Goal: Check status: Check status

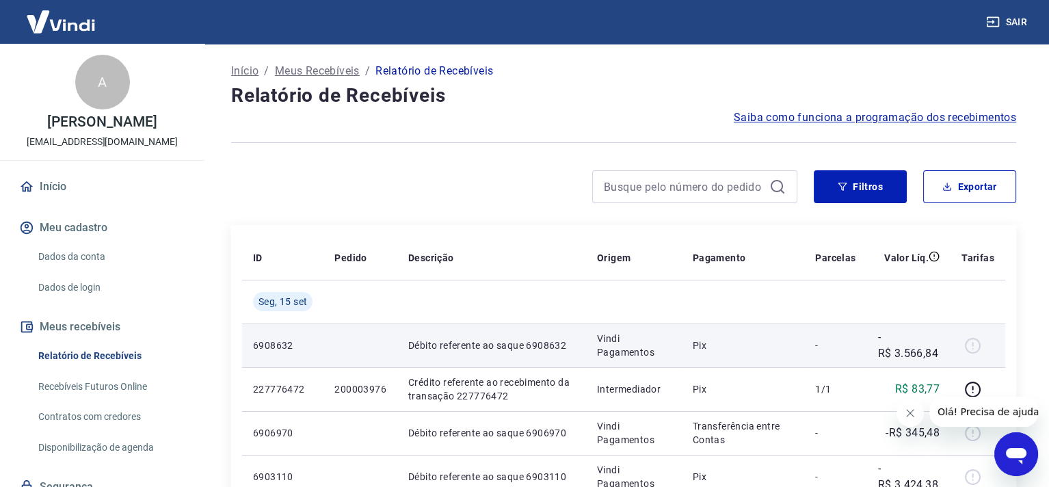
click at [404, 347] on td "Débito referente ao saque 6908632" at bounding box center [491, 346] width 189 height 44
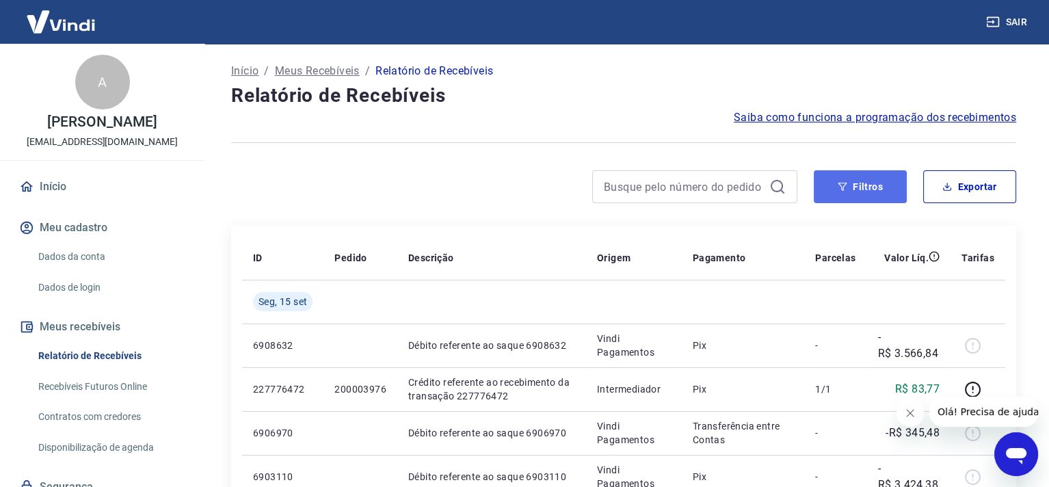
click at [838, 188] on icon "button" at bounding box center [843, 187] width 10 height 10
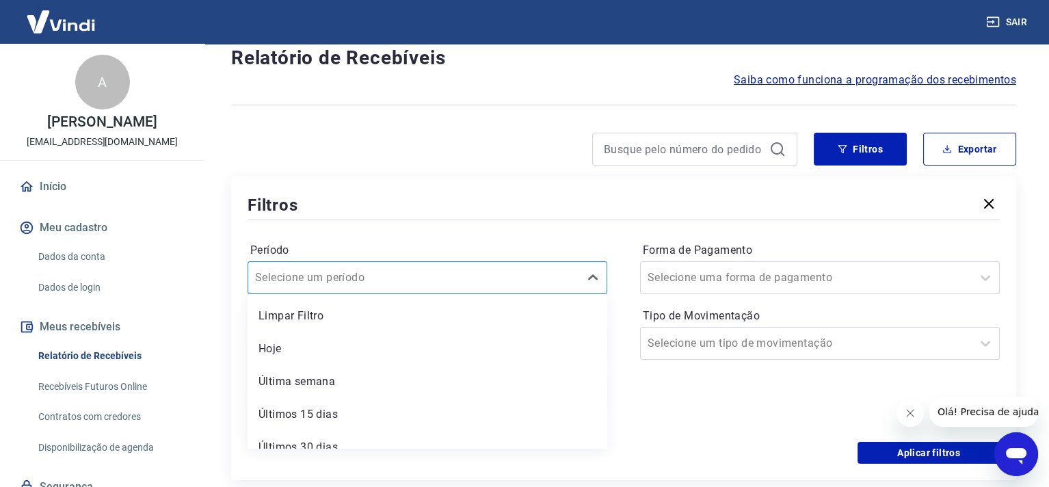
click at [401, 294] on div "option Limpar Filtro focused, 1 of 7. 7 results available. Use Up and Down to c…" at bounding box center [428, 277] width 360 height 33
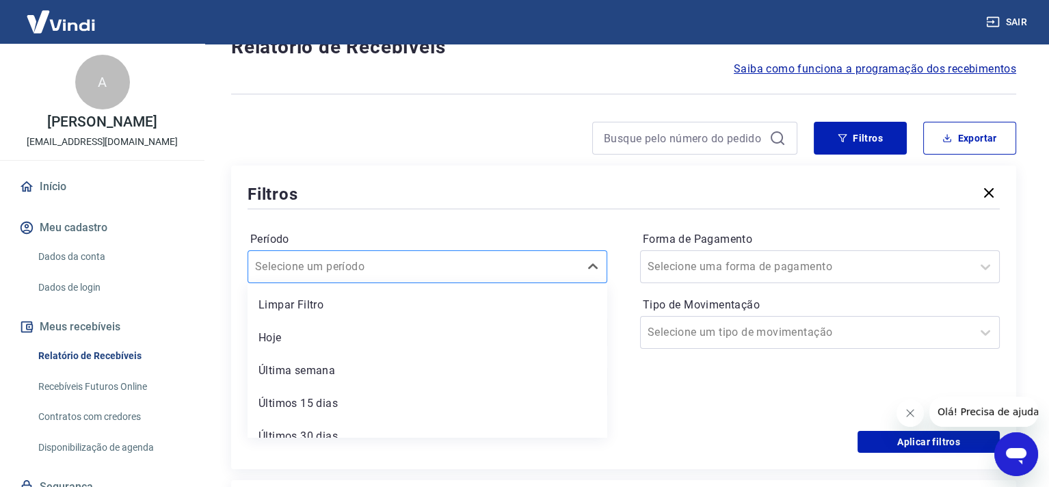
scroll to position [51, 0]
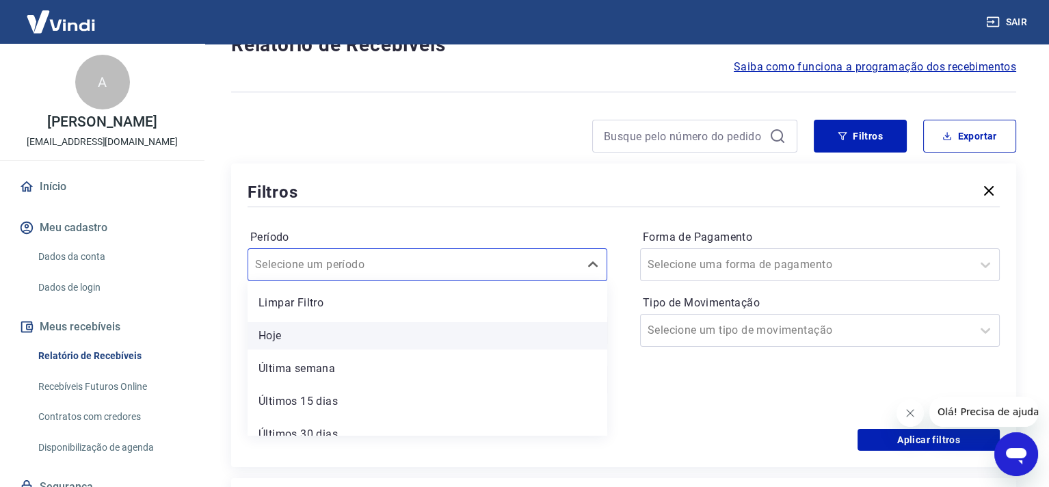
click at [282, 328] on div "Hoje" at bounding box center [428, 335] width 360 height 27
click at [265, 331] on input at bounding box center [416, 330] width 315 height 21
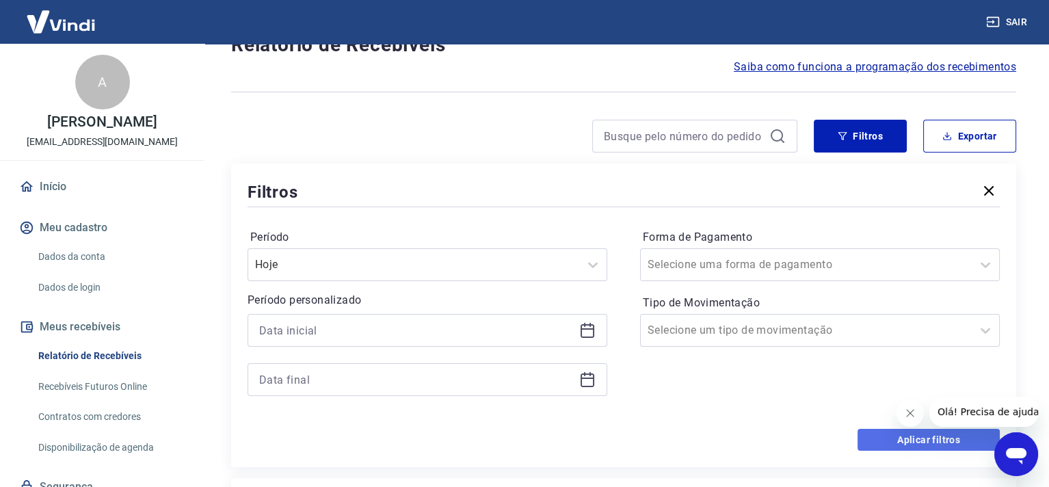
click at [919, 437] on button "Aplicar filtros" at bounding box center [929, 440] width 142 height 22
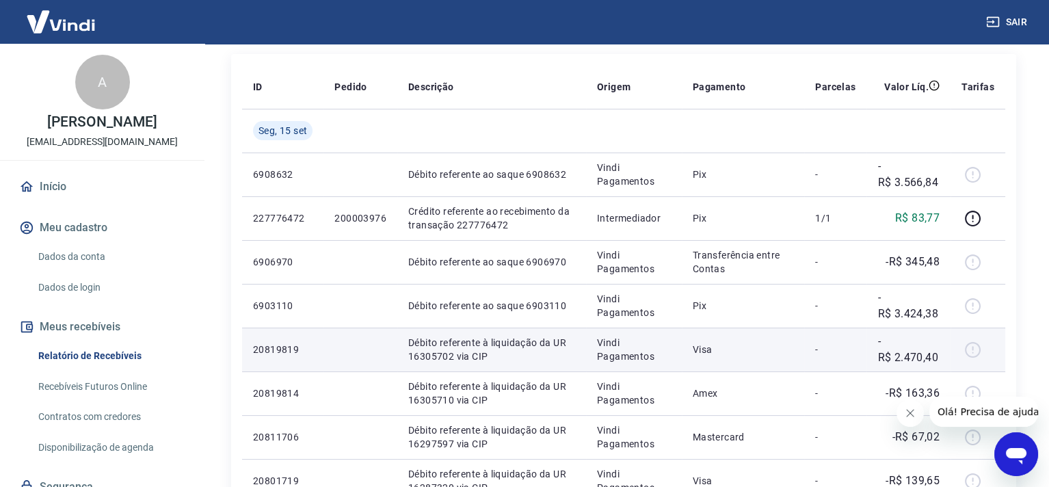
scroll to position [182, 0]
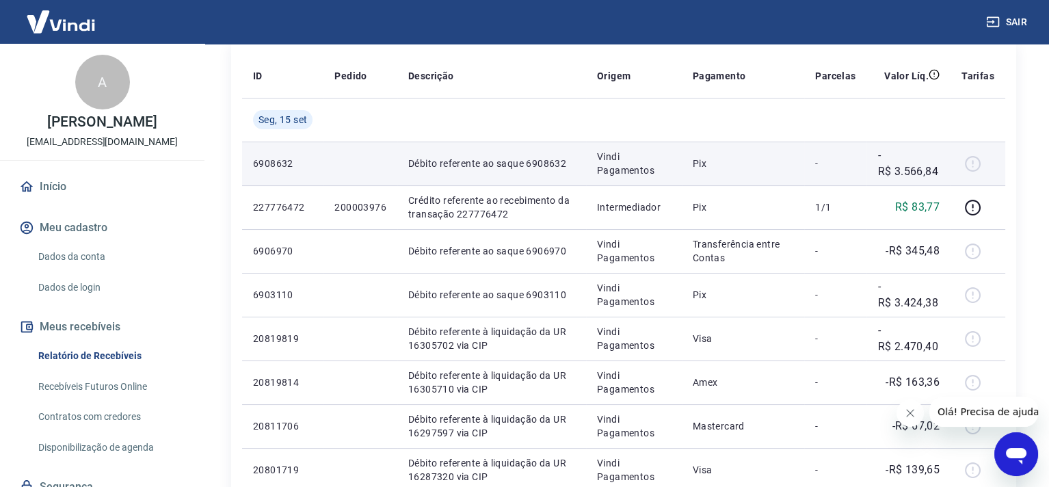
click at [926, 162] on p "-R$ 3.566,84" at bounding box center [909, 163] width 62 height 33
drag, startPoint x: 859, startPoint y: 161, endPoint x: 869, endPoint y: 165, distance: 10.8
click at [863, 163] on td "-" at bounding box center [835, 164] width 62 height 44
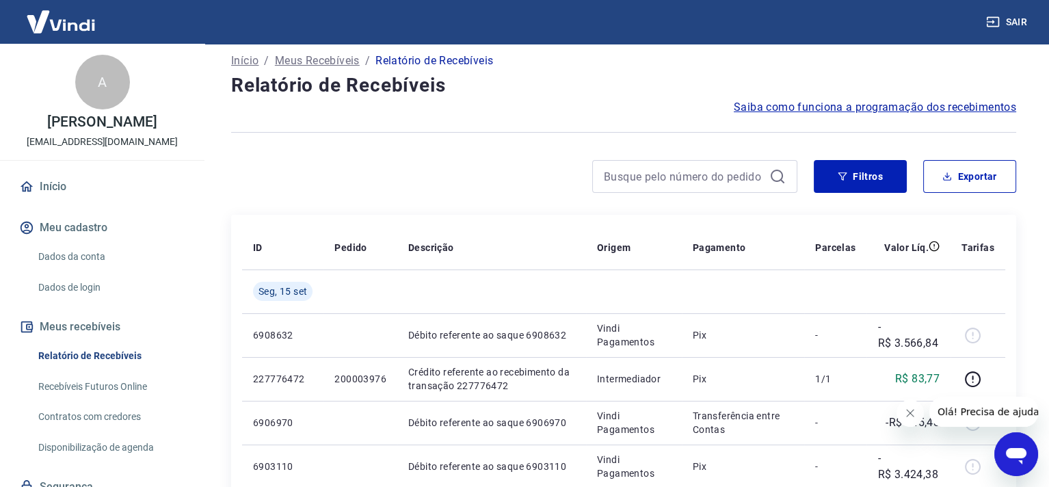
scroll to position [0, 0]
